Goal: Task Accomplishment & Management: Manage account settings

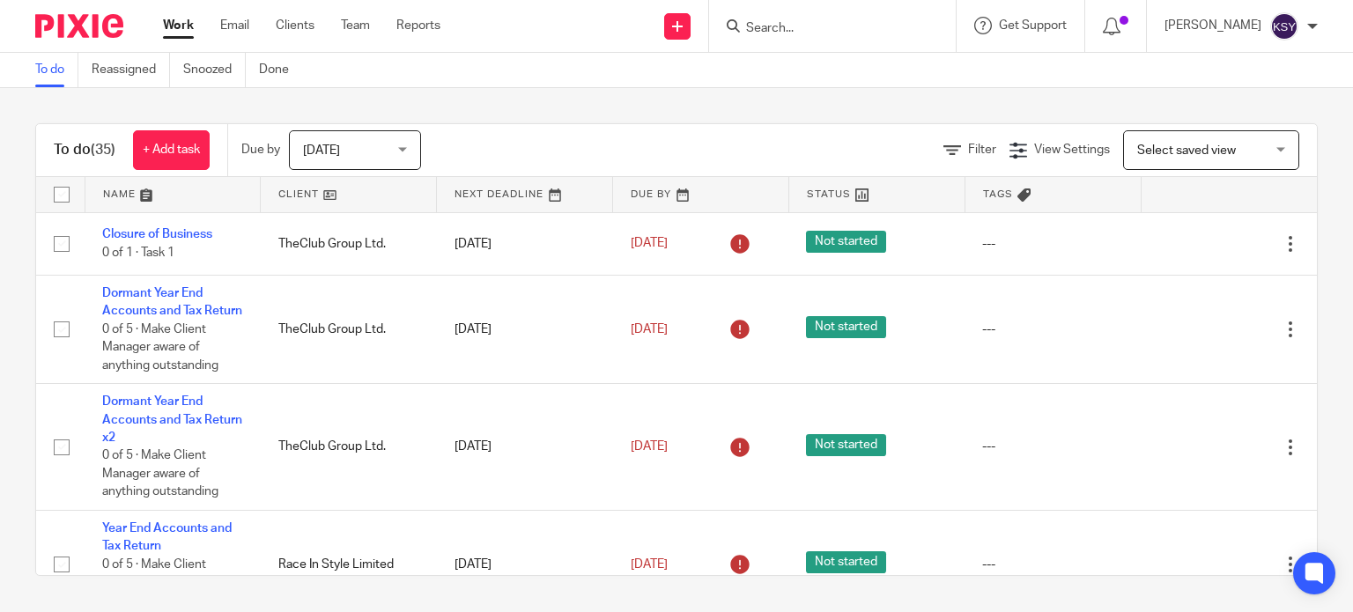
click at [817, 36] on form at bounding box center [838, 26] width 188 height 22
click at [813, 31] on input "Search" at bounding box center [823, 29] width 159 height 16
type input "w"
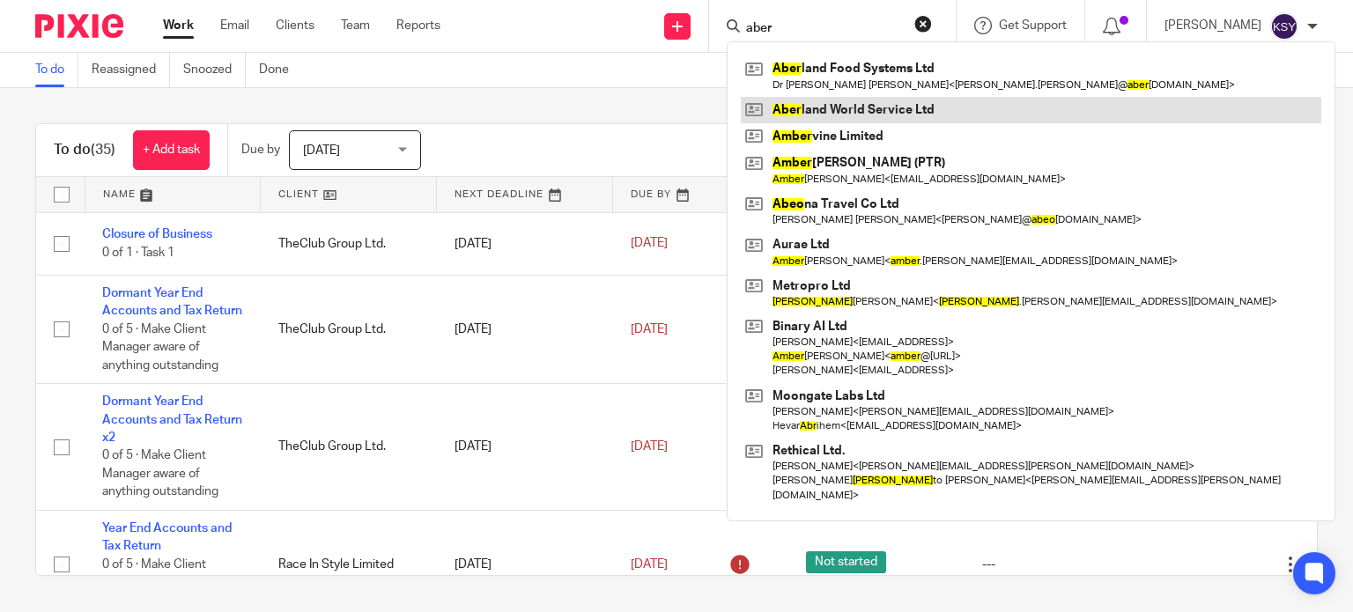
type input "aber"
click at [849, 107] on link at bounding box center [1031, 110] width 580 height 26
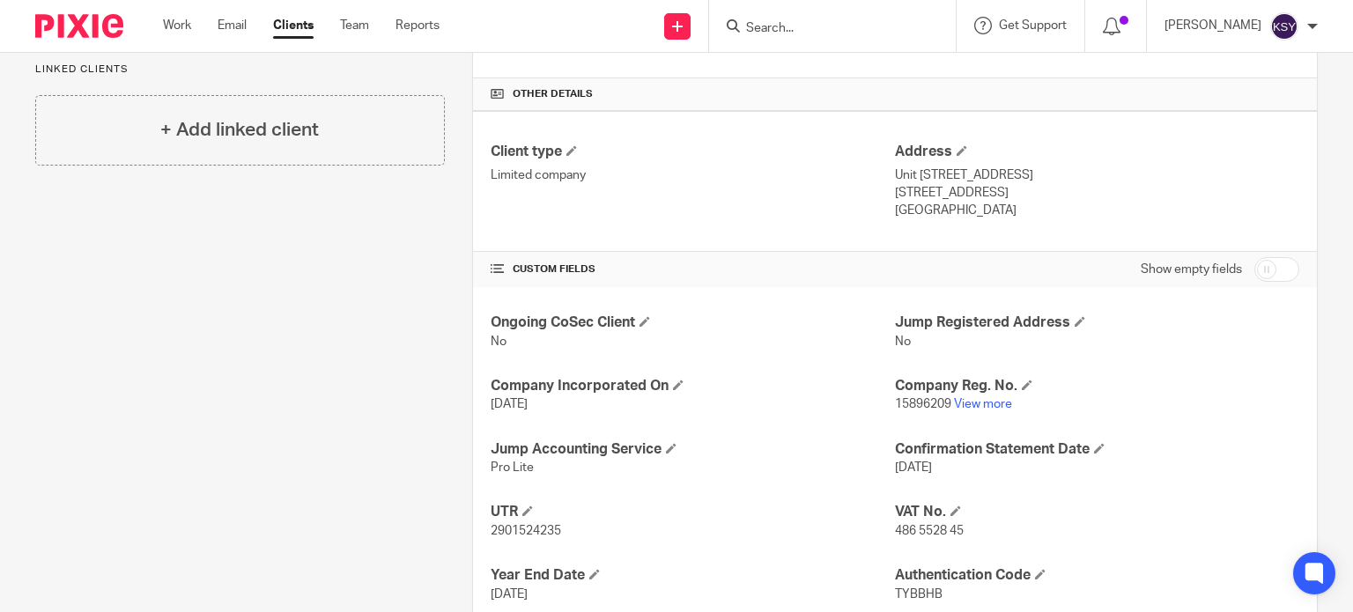
scroll to position [240, 0]
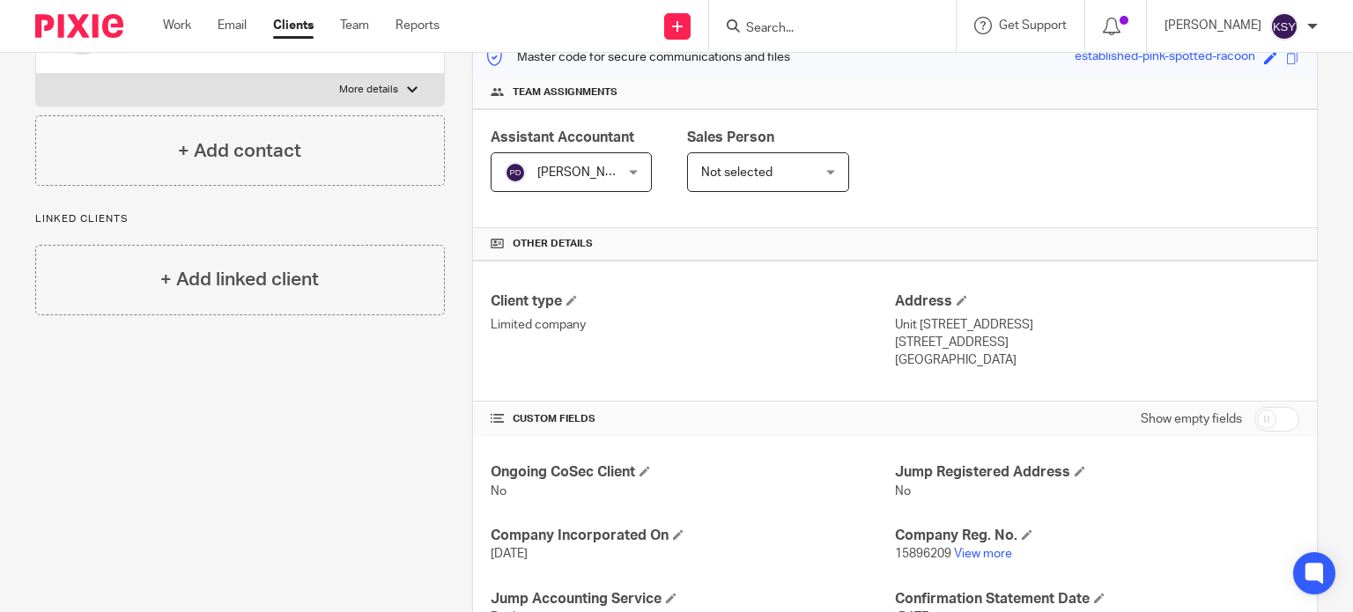
click at [1277, 413] on input "checkbox" at bounding box center [1276, 419] width 45 height 25
checkbox input "true"
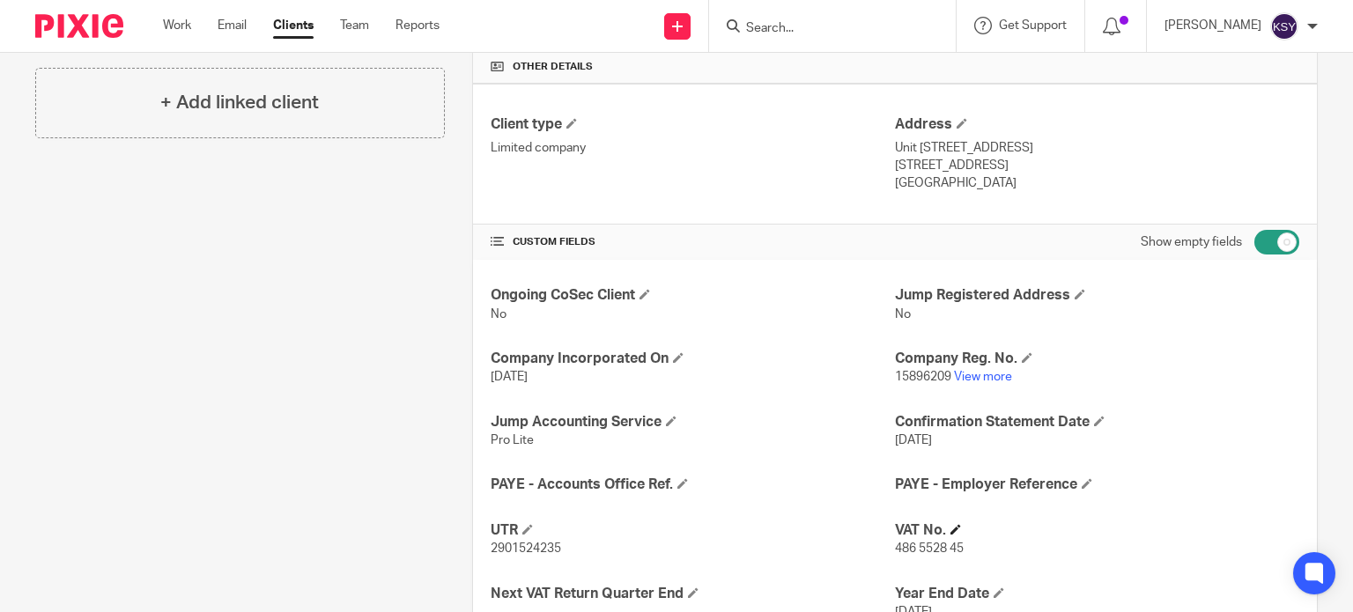
scroll to position [592, 0]
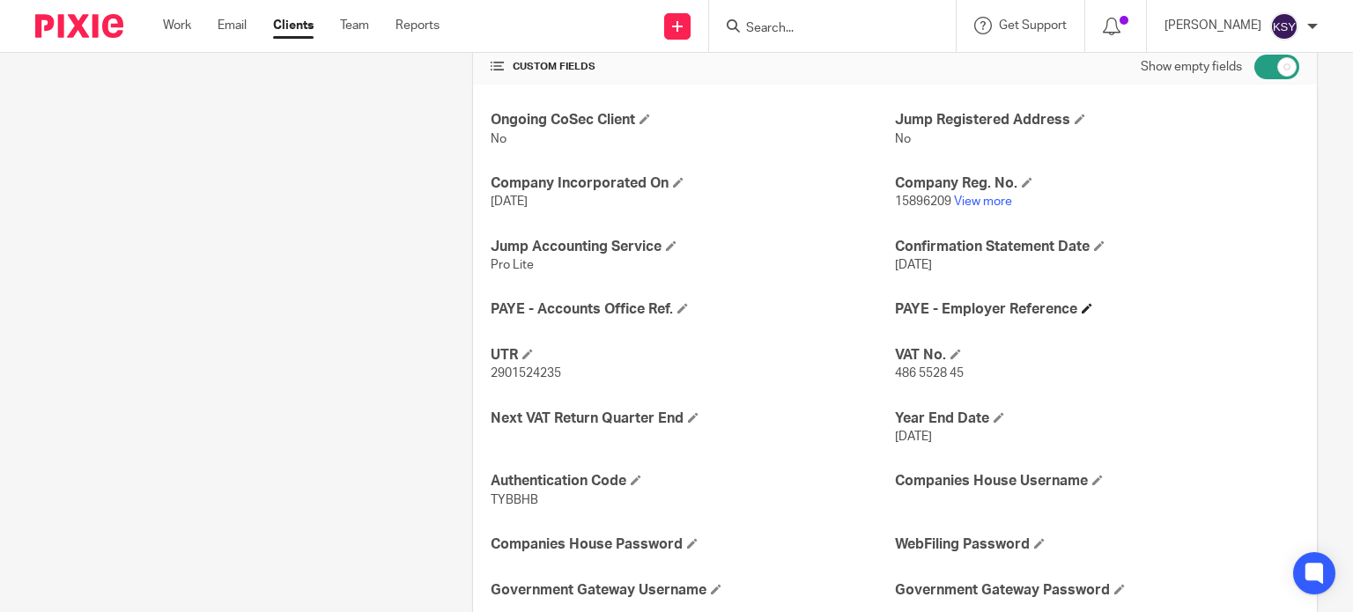
click at [1085, 305] on h4 "PAYE - Employer Reference" at bounding box center [1097, 309] width 404 height 18
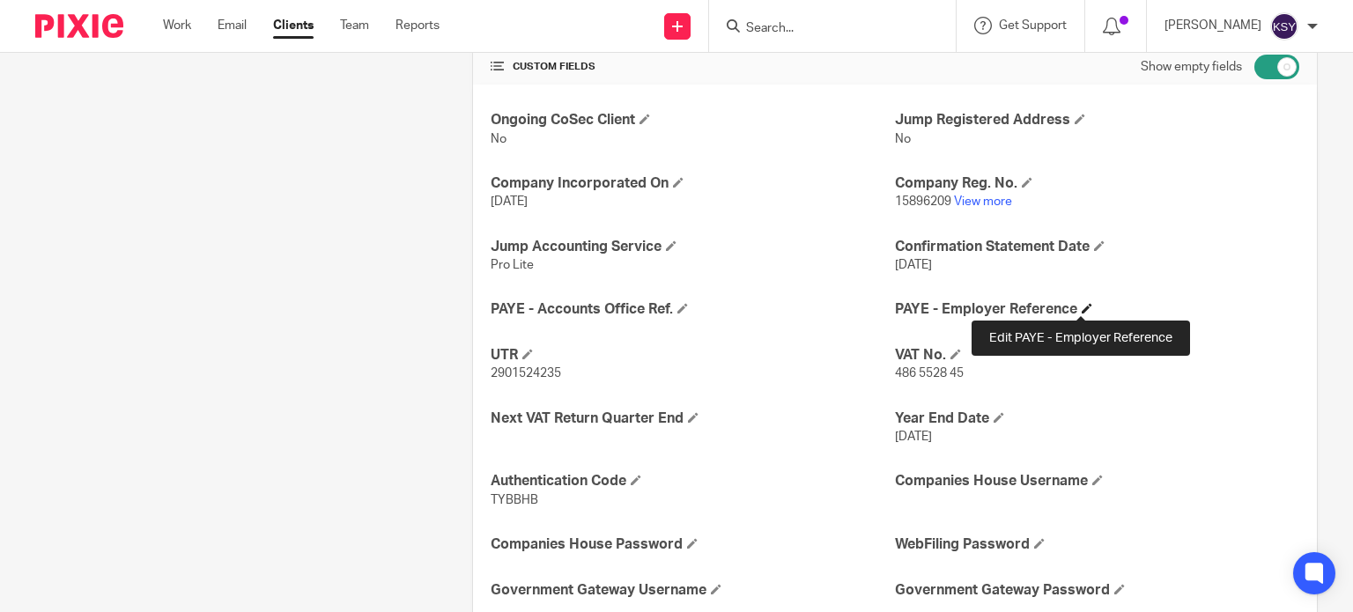
click at [1082, 305] on span at bounding box center [1087, 308] width 11 height 11
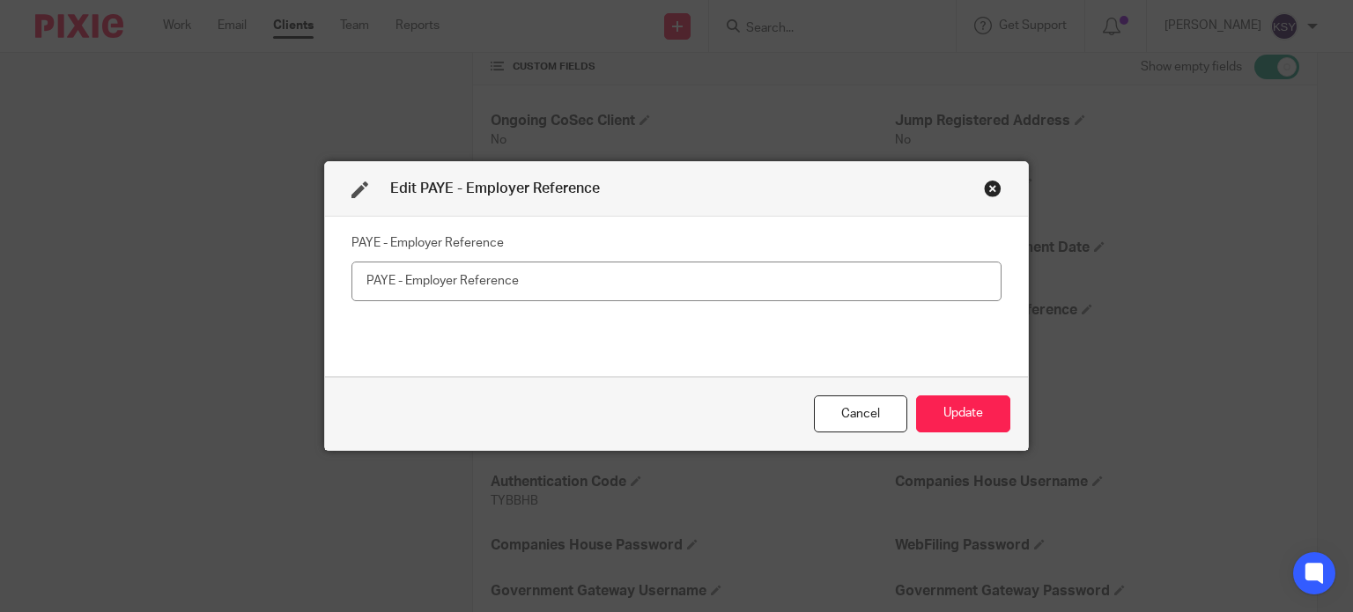
drag, startPoint x: 558, startPoint y: 221, endPoint x: 553, endPoint y: 262, distance: 41.6
click at [557, 223] on div "PAYE - Employer Reference" at bounding box center [676, 296] width 703 height 159
click at [550, 266] on input "text" at bounding box center [676, 282] width 650 height 40
type input "120/MF00442"
click at [988, 422] on button "Update" at bounding box center [963, 414] width 94 height 38
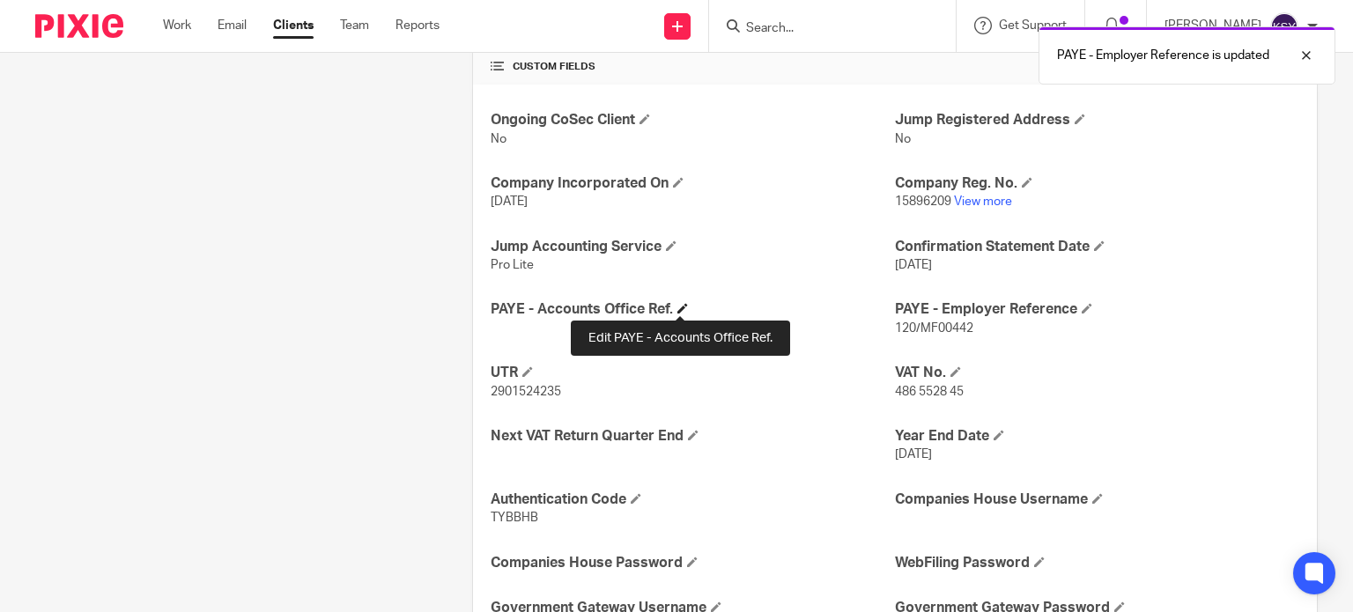
click at [679, 303] on span at bounding box center [682, 308] width 11 height 11
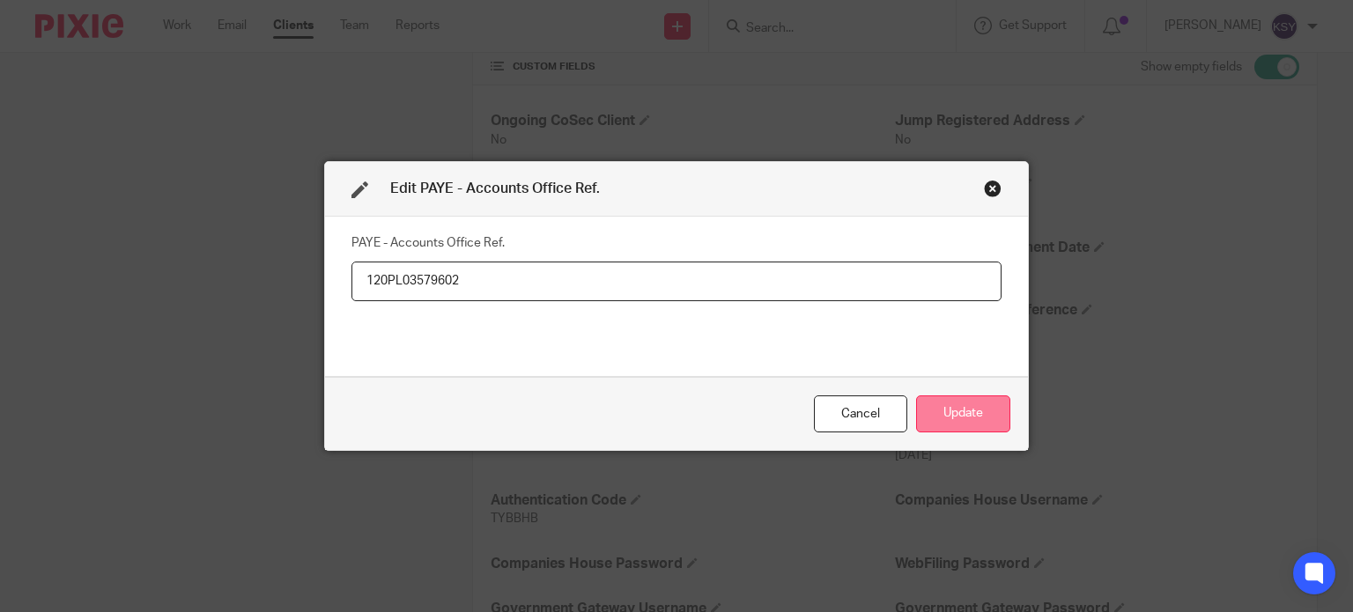
type input "120PL03579602"
click at [966, 417] on button "Update" at bounding box center [963, 414] width 94 height 38
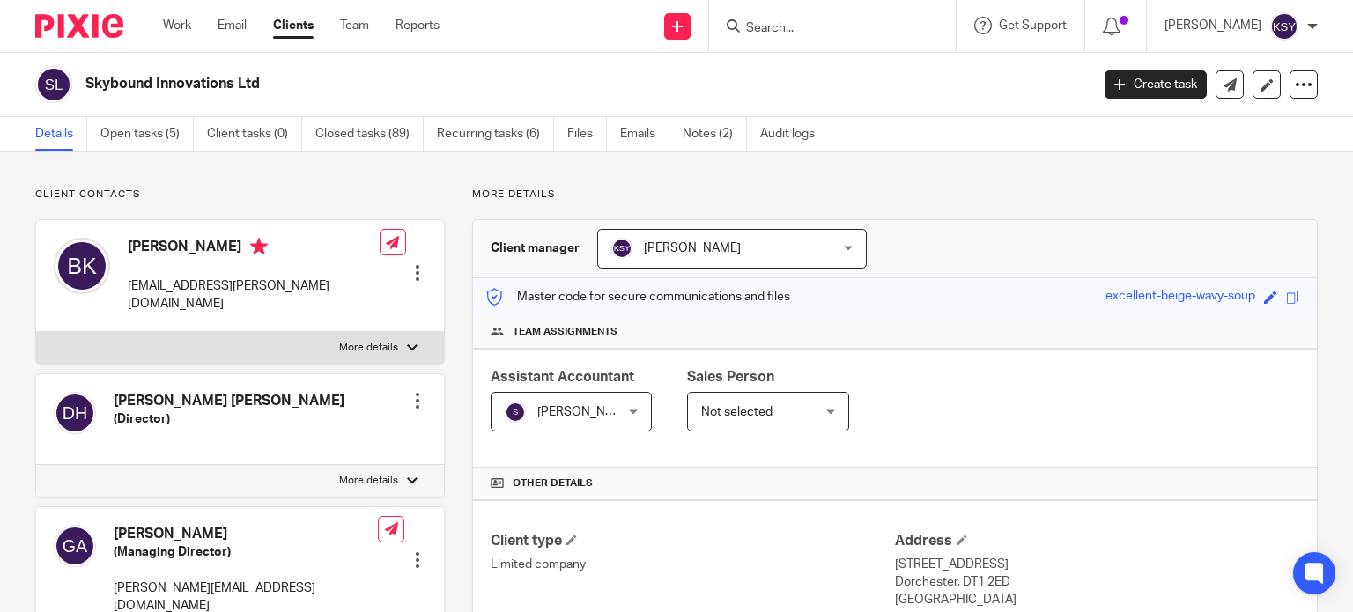
scroll to position [617, 0]
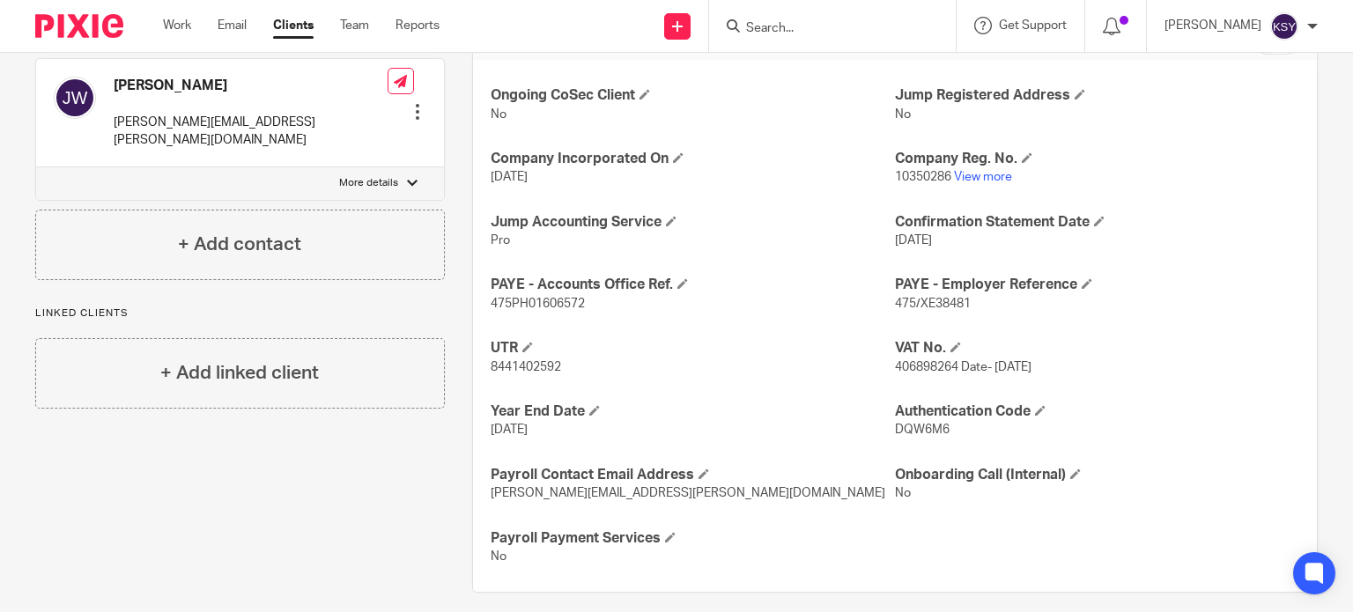
click at [59, 429] on div "Client contacts Bilal Khurram bilal.khurram@skyboundrescuer.com Edit contact Cr…" at bounding box center [226, 82] width 437 height 1022
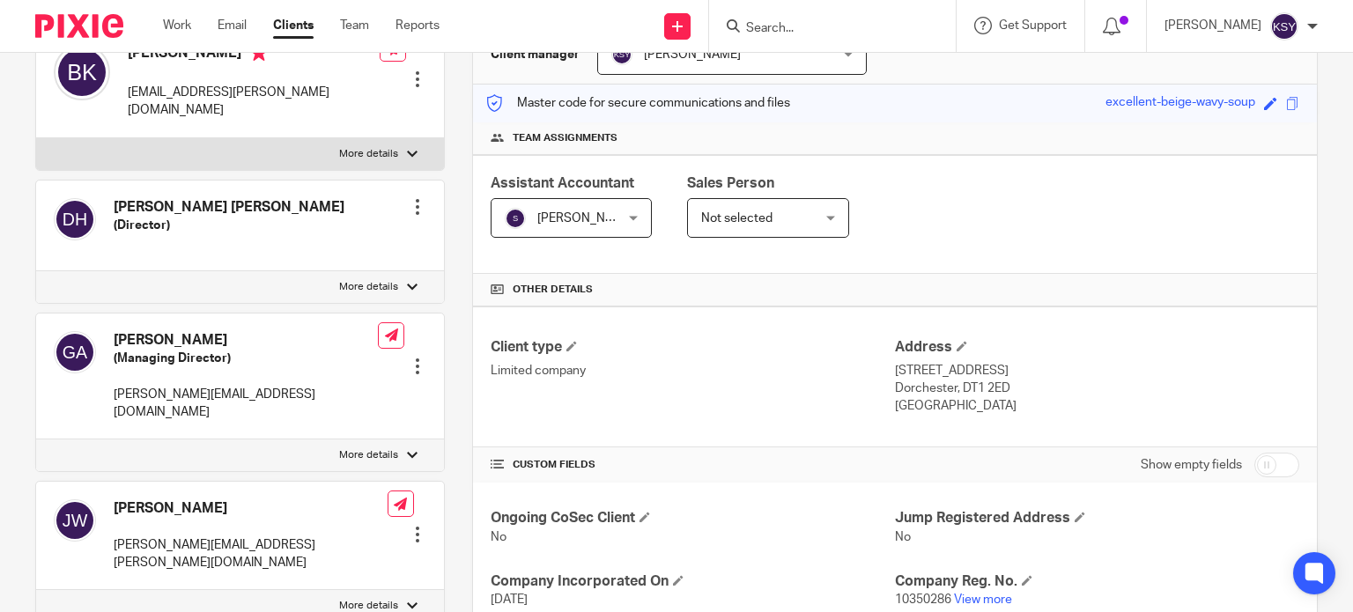
scroll to position [88, 0]
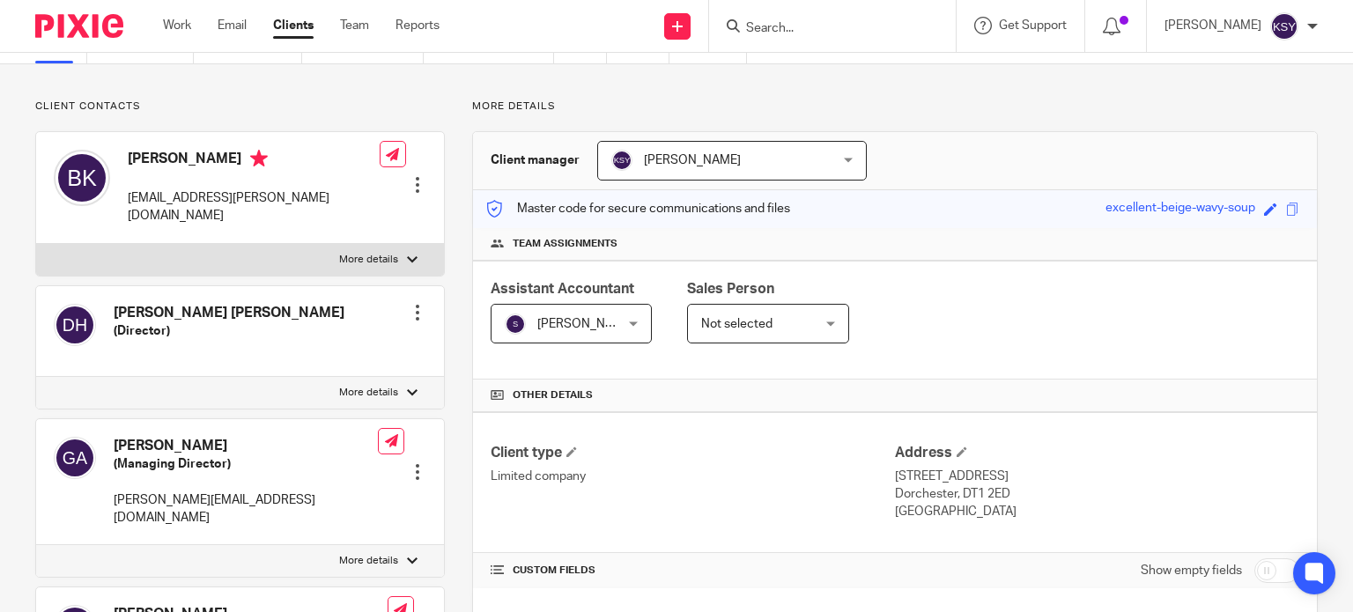
click at [843, 34] on input "Search" at bounding box center [823, 29] width 159 height 16
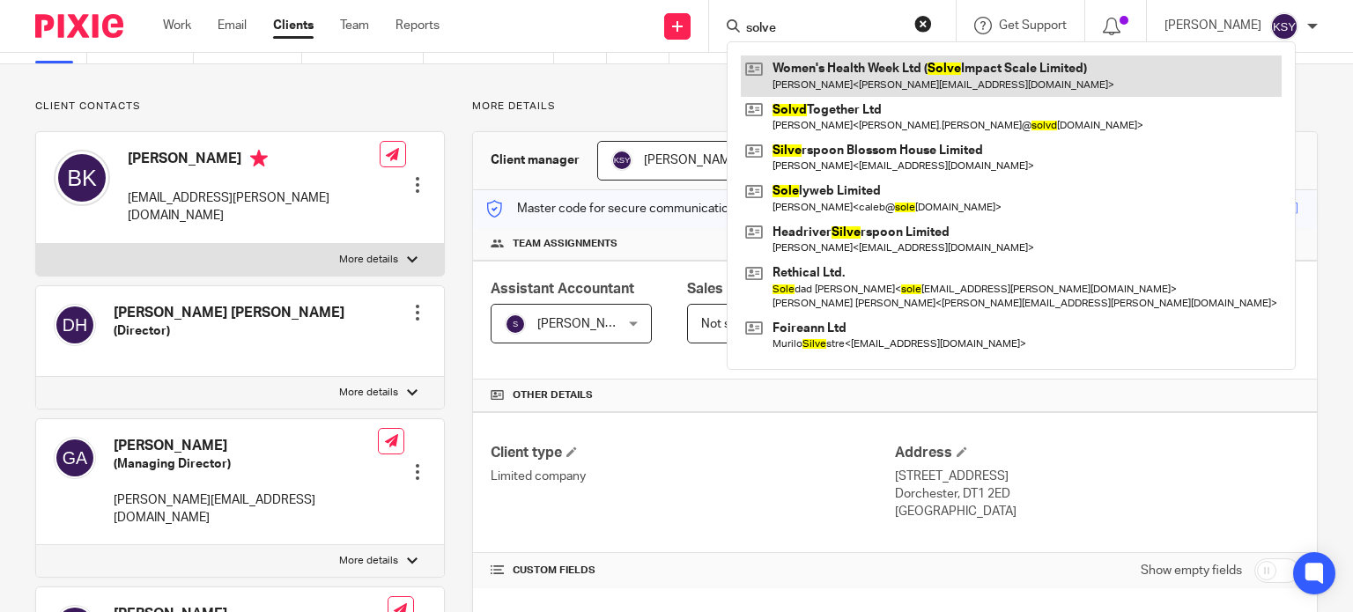
type input "solve"
click at [823, 82] on link at bounding box center [1011, 75] width 541 height 41
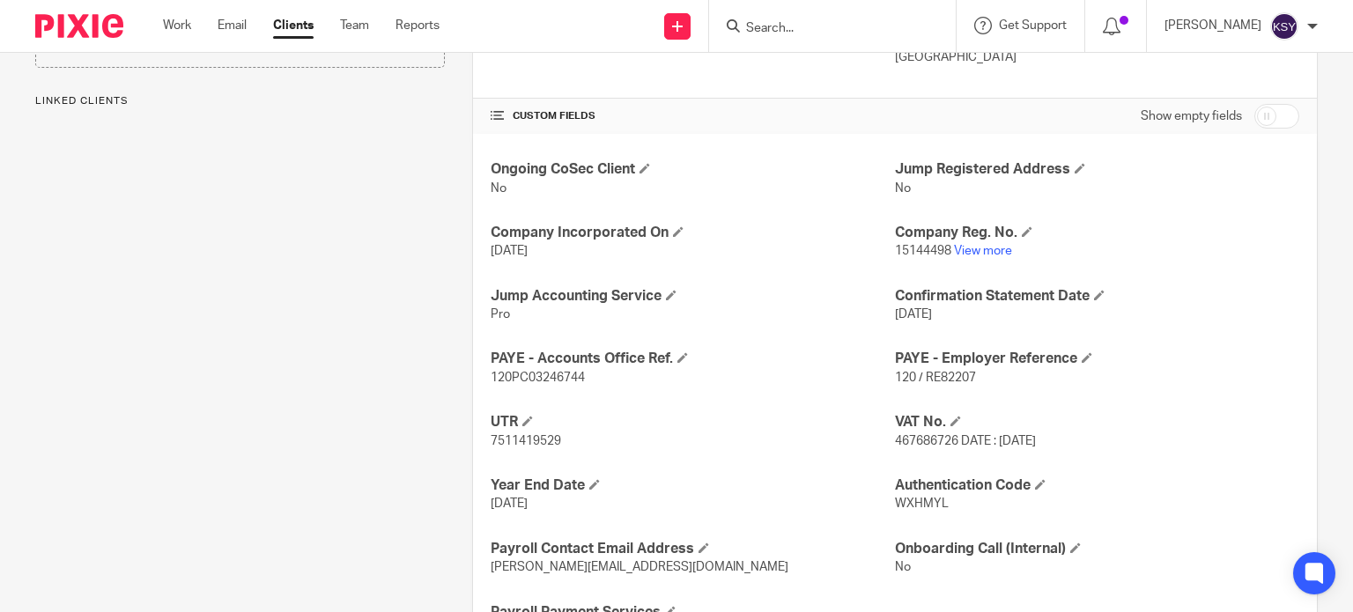
scroll to position [352, 0]
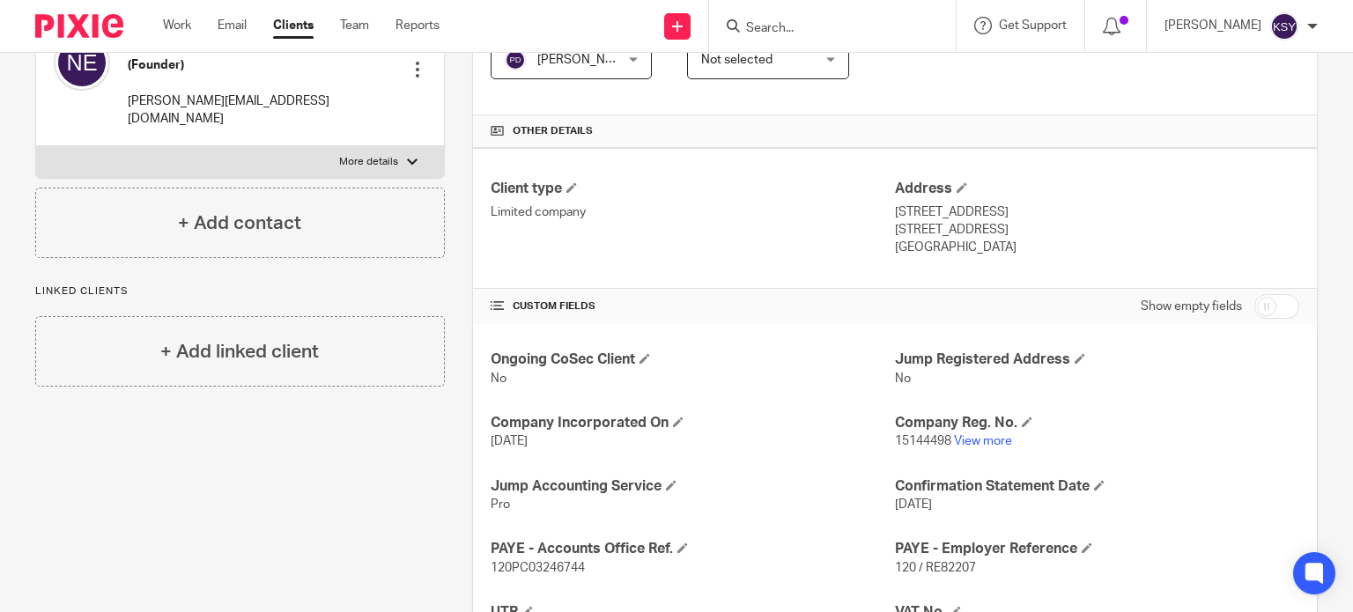
click at [1275, 302] on input "checkbox" at bounding box center [1276, 306] width 45 height 25
checkbox input "true"
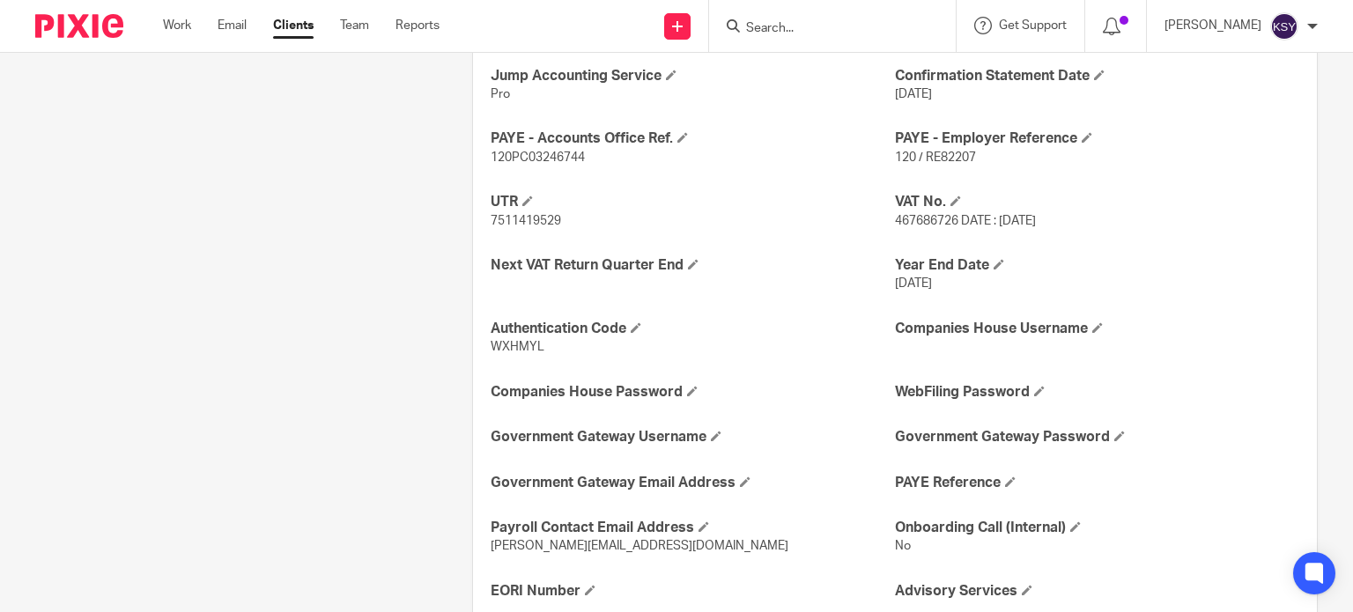
scroll to position [881, 0]
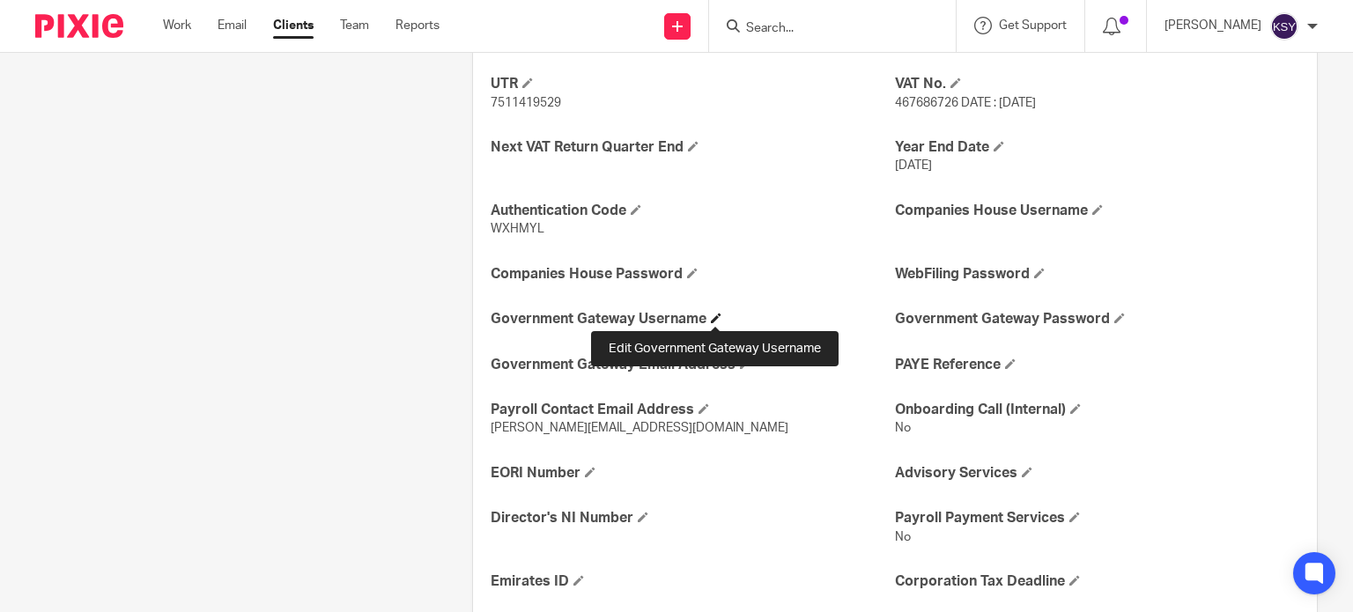
click at [716, 314] on span at bounding box center [716, 318] width 11 height 11
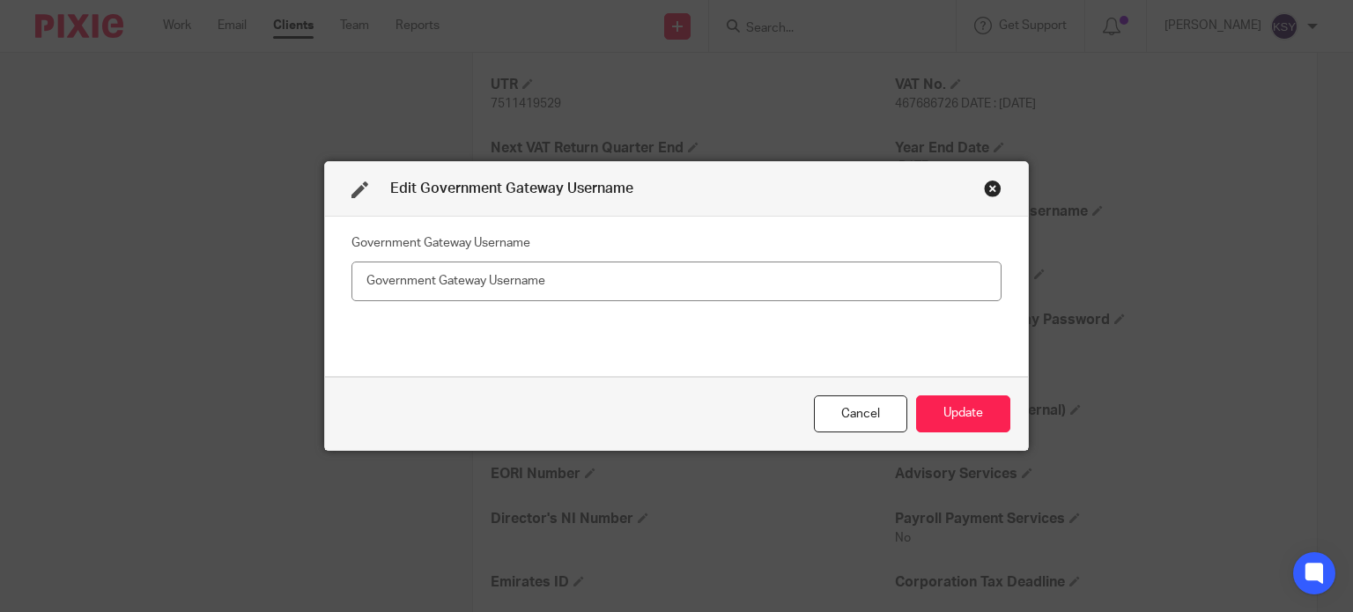
click at [709, 279] on input "text" at bounding box center [676, 282] width 650 height 40
click at [564, 286] on input "text" at bounding box center [676, 282] width 650 height 40
type input "876996228669"
click at [976, 433] on div "Cancel Update" at bounding box center [676, 414] width 703 height 74
click at [969, 418] on button "Update" at bounding box center [963, 414] width 94 height 38
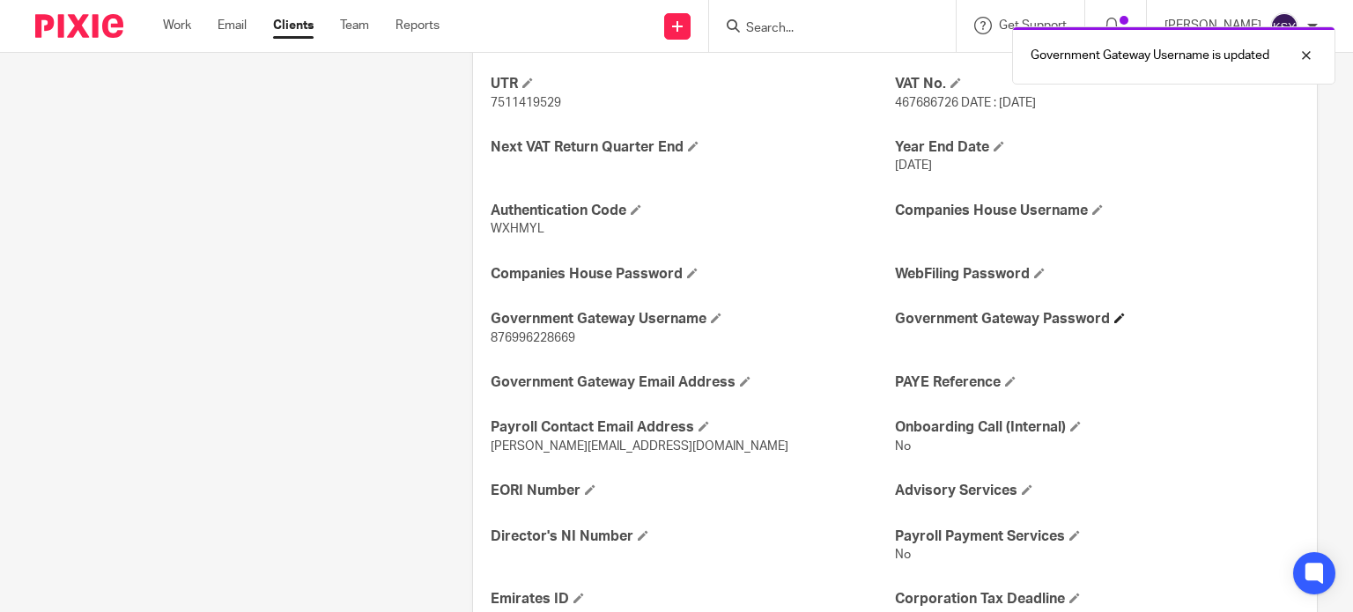
click at [1100, 320] on h4 "Government Gateway Password" at bounding box center [1097, 319] width 404 height 18
click at [1114, 318] on span at bounding box center [1119, 318] width 11 height 11
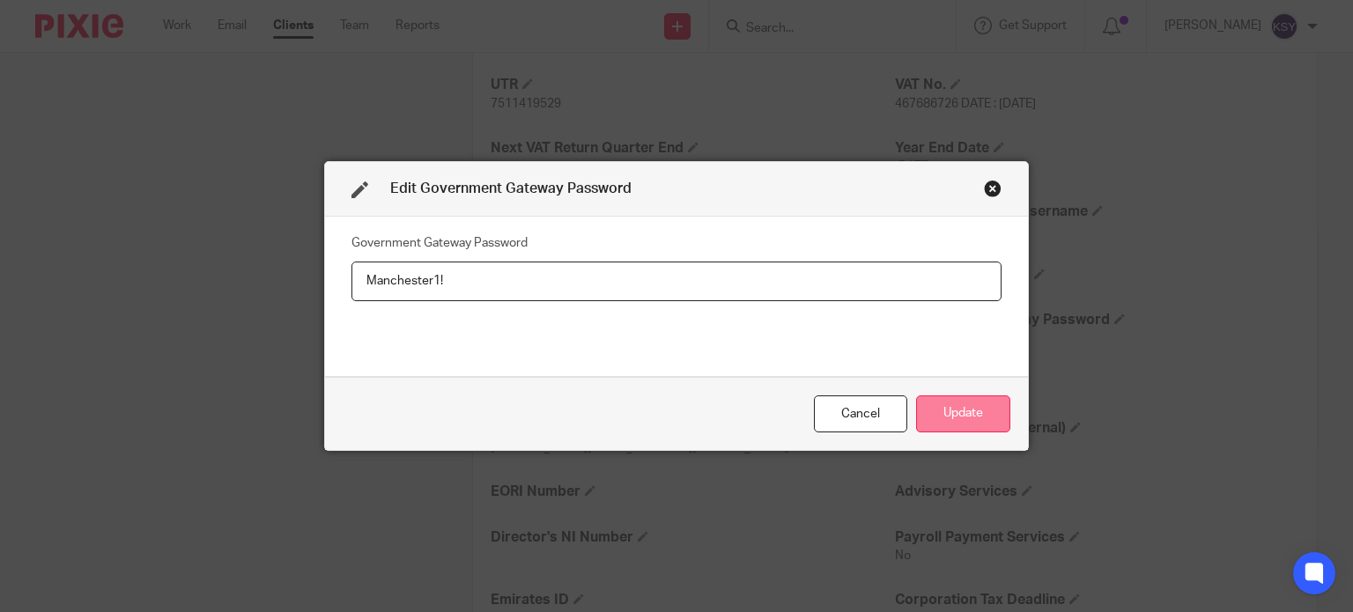
type input "Manchester1!"
click at [984, 411] on button "Update" at bounding box center [963, 414] width 94 height 38
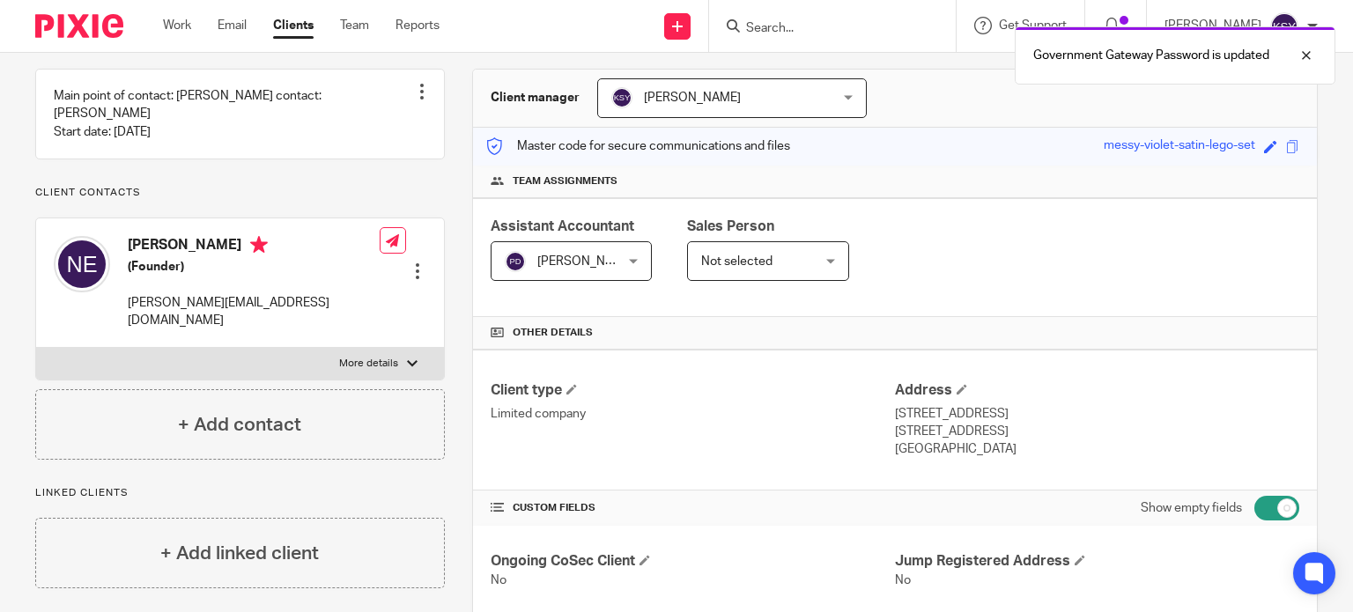
scroll to position [176, 0]
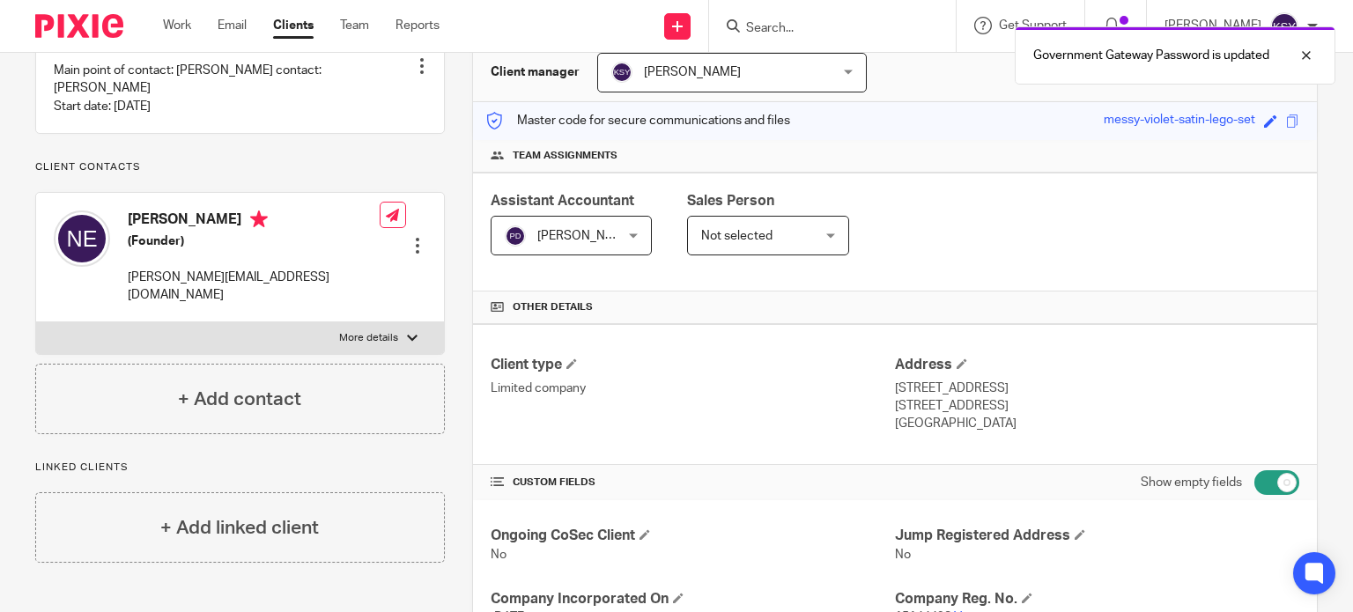
click at [1272, 495] on div "Show empty fields" at bounding box center [1220, 482] width 159 height 35
click at [1272, 490] on input "checkbox" at bounding box center [1276, 482] width 45 height 25
checkbox input "false"
